Goal: Find contact information: Find contact information

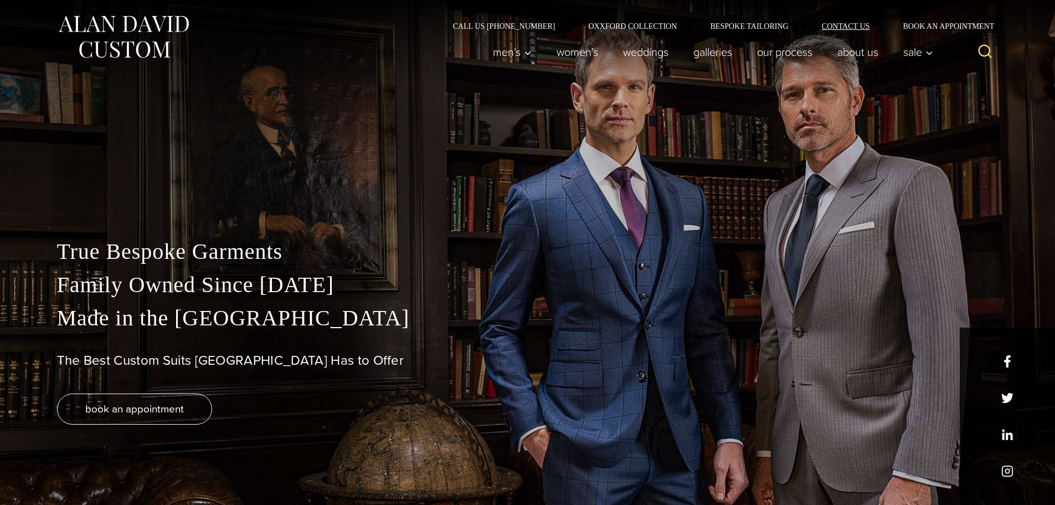
click at [850, 28] on link "Contact Us" at bounding box center [845, 26] width 81 height 8
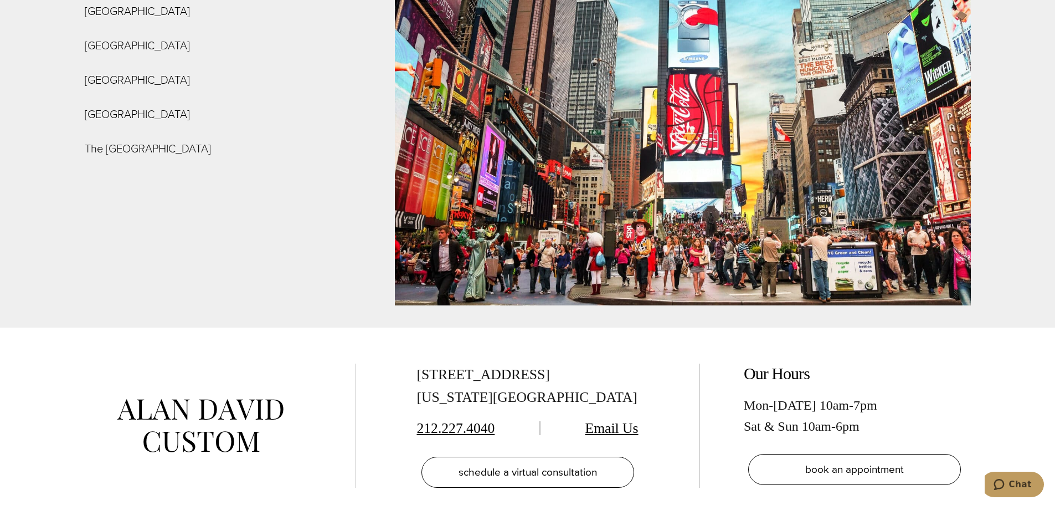
scroll to position [4264, 0]
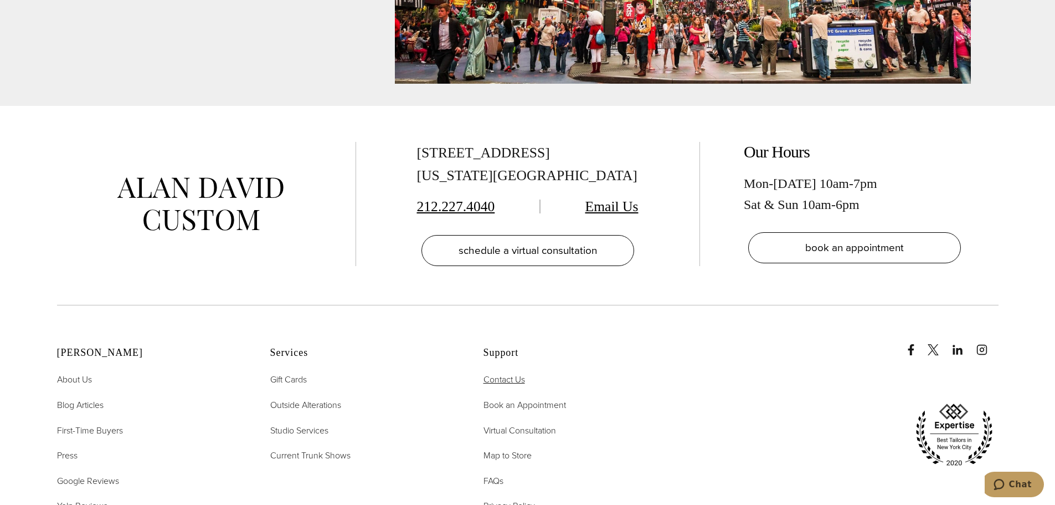
click at [506, 373] on span "Contact Us" at bounding box center [504, 379] width 42 height 13
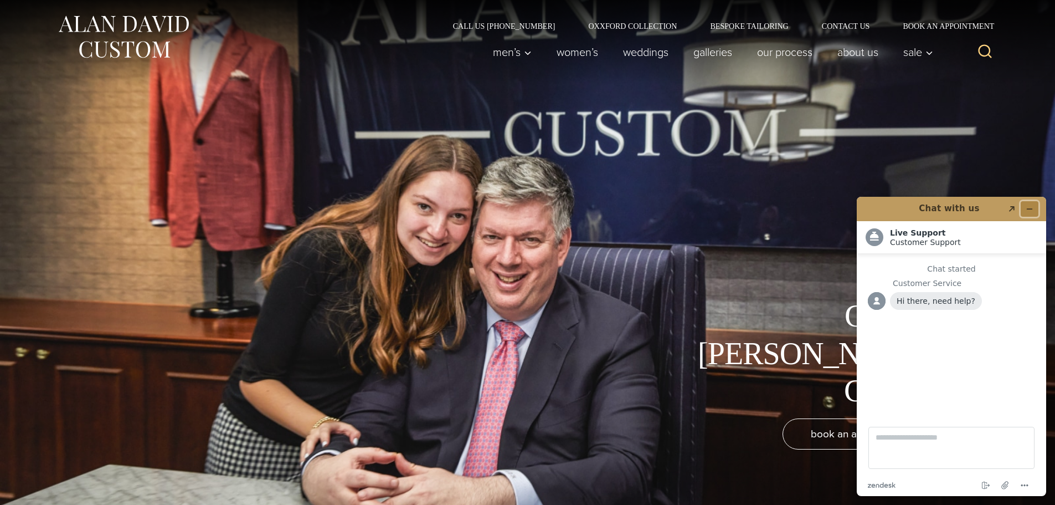
click at [1028, 204] on button "Minimize widget" at bounding box center [1030, 209] width 18 height 16
